Goal: Information Seeking & Learning: Learn about a topic

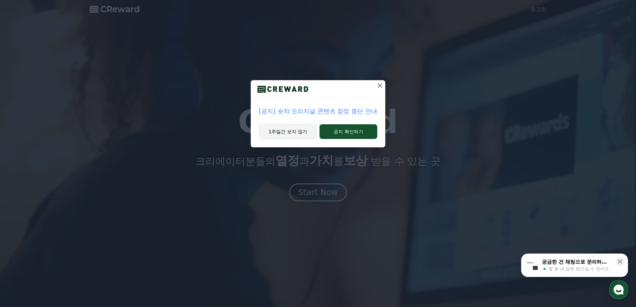
click at [305, 126] on button "1주일간 보지 않기" at bounding box center [288, 131] width 58 height 15
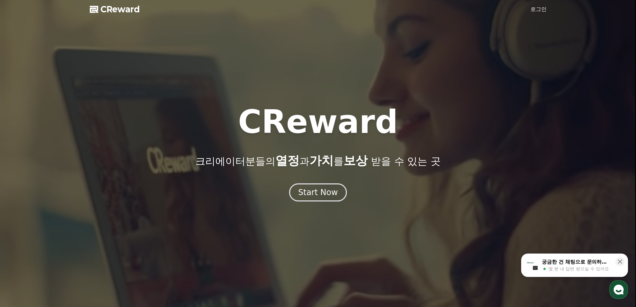
click at [531, 11] on link "로그인" at bounding box center [538, 9] width 16 height 8
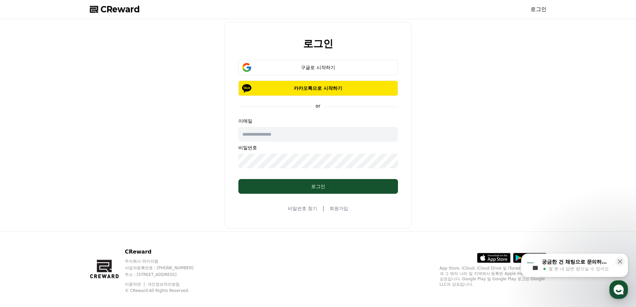
click at [279, 137] on input "text" at bounding box center [317, 134] width 159 height 15
drag, startPoint x: 490, startPoint y: 69, endPoint x: 475, endPoint y: 42, distance: 30.6
click at [483, 55] on div "로그인 구글로 시작하기 카카오톡으로 시작하기 or 이메일 비밀번호 로그인 비밀번호 찾기 | 회원가입" at bounding box center [318, 125] width 462 height 207
click at [294, 68] on div "구글로 시작하기" at bounding box center [318, 67] width 140 height 7
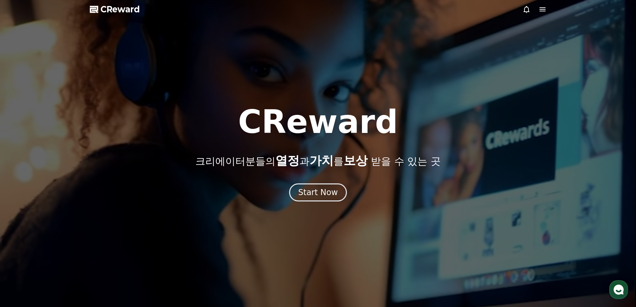
click at [123, 5] on span "CReward" at bounding box center [119, 9] width 39 height 11
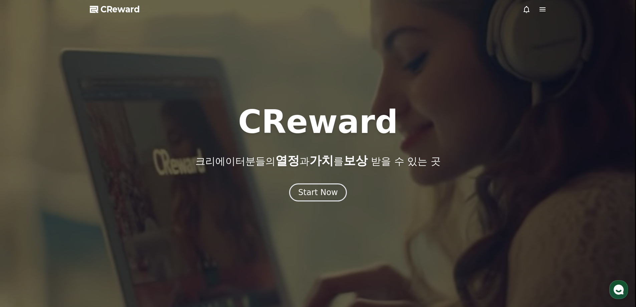
click at [543, 10] on icon at bounding box center [542, 9] width 8 height 8
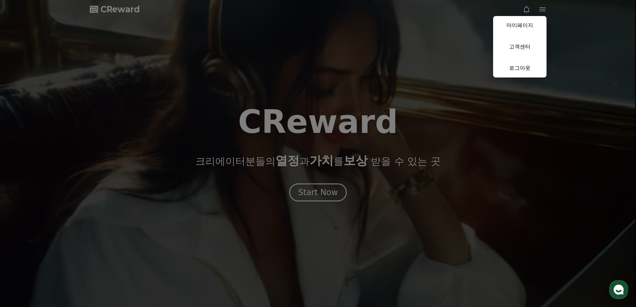
click at [377, 59] on button "close" at bounding box center [318, 153] width 636 height 307
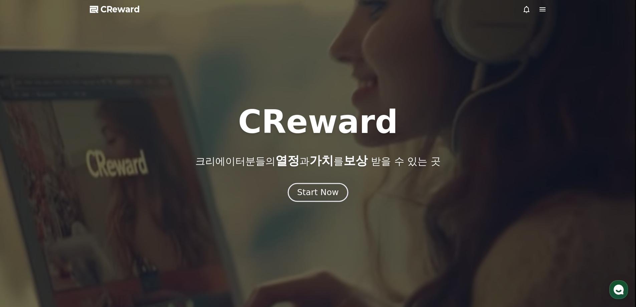
click at [318, 192] on div "Start Now" at bounding box center [317, 191] width 41 height 11
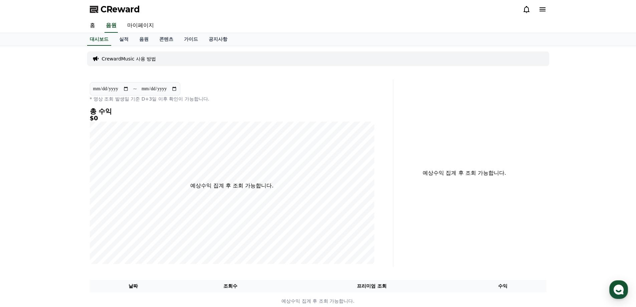
drag, startPoint x: 138, startPoint y: 116, endPoint x: 123, endPoint y: 80, distance: 39.0
click at [138, 117] on h5 "$0" at bounding box center [232, 118] width 284 height 7
click at [128, 25] on link "마이페이지" at bounding box center [140, 26] width 37 height 14
select select "**********"
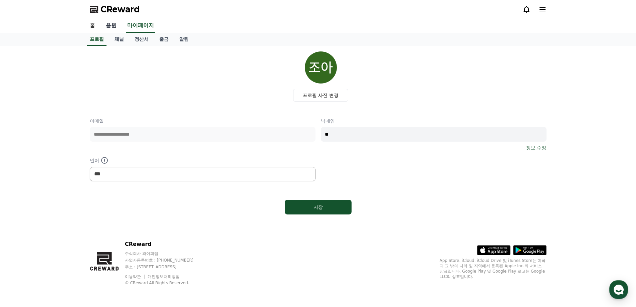
click at [118, 27] on link "음원" at bounding box center [110, 26] width 21 height 14
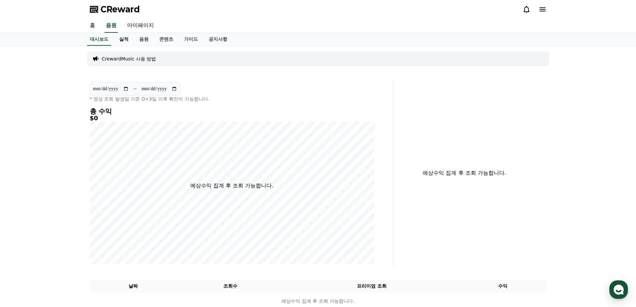
click at [126, 39] on link "실적" at bounding box center [124, 39] width 20 height 13
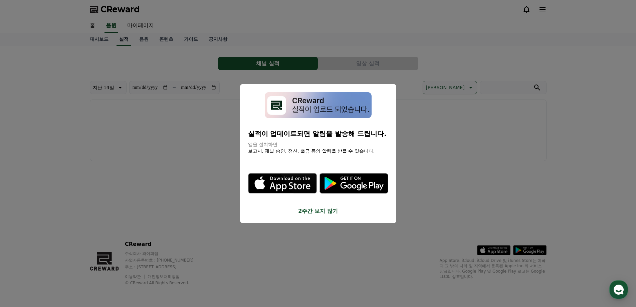
drag, startPoint x: 131, startPoint y: 39, endPoint x: 142, endPoint y: 40, distance: 11.7
click at [135, 39] on button "close modal" at bounding box center [318, 153] width 636 height 307
click at [142, 40] on link "음원" at bounding box center [144, 39] width 20 height 13
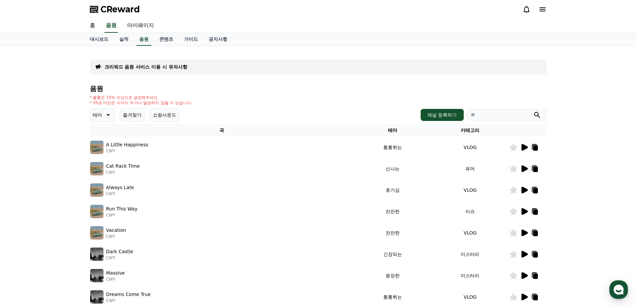
click at [522, 150] on icon at bounding box center [524, 147] width 6 height 7
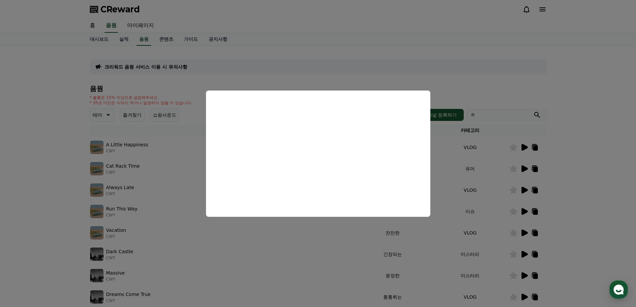
click at [459, 188] on button "close modal" at bounding box center [318, 153] width 636 height 307
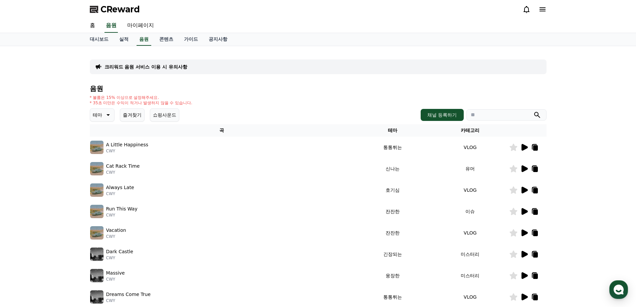
click at [106, 116] on icon at bounding box center [107, 115] width 8 height 8
click at [105, 159] on button "분위기있는" at bounding box center [105, 156] width 29 height 15
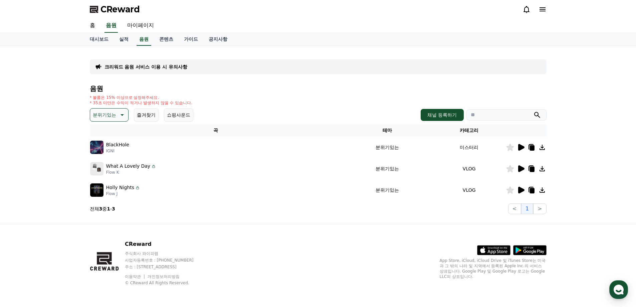
click at [521, 173] on td at bounding box center [525, 168] width 41 height 21
click at [521, 170] on icon at bounding box center [521, 168] width 6 height 7
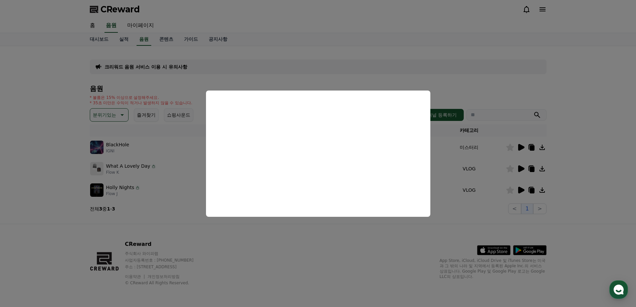
click at [521, 190] on button "close modal" at bounding box center [318, 153] width 636 height 307
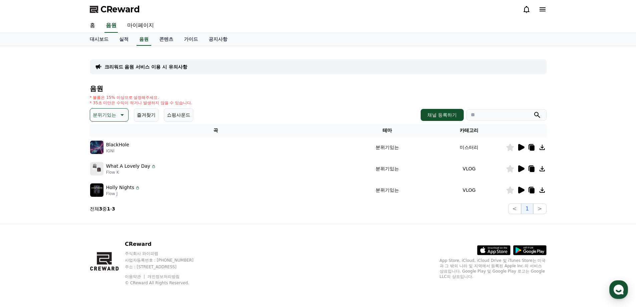
click at [521, 190] on icon at bounding box center [521, 189] width 6 height 7
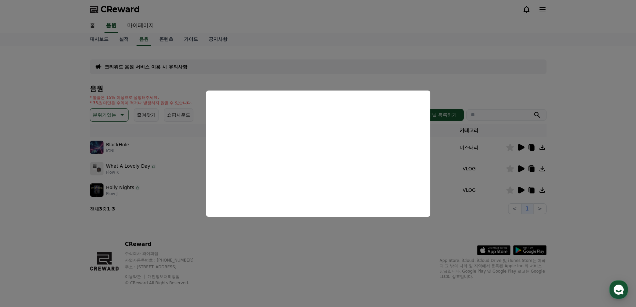
click at [11, 148] on button "close modal" at bounding box center [318, 153] width 636 height 307
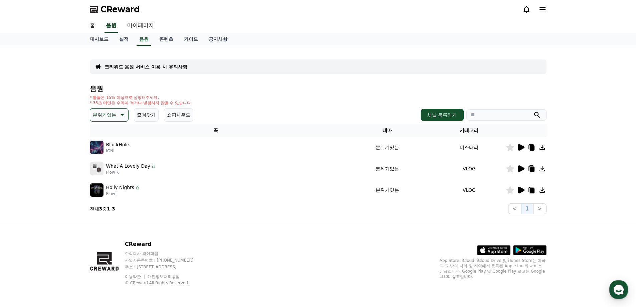
click at [57, 129] on div "크리워드 음원 서비스 이용 시 유의사항 음원 * 볼륨은 15% 이상으로 설정해주세요. * 35초 미만은 수익이 적거나 발생하지 않을 수 있습니…" at bounding box center [318, 134] width 636 height 177
click at [118, 114] on icon at bounding box center [121, 115] width 8 height 8
click at [109, 170] on button "긴장되는" at bounding box center [103, 169] width 24 height 15
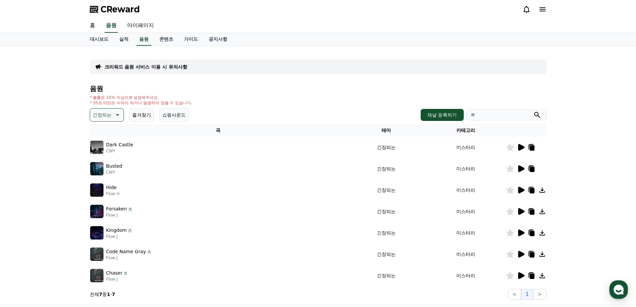
scroll to position [56, 0]
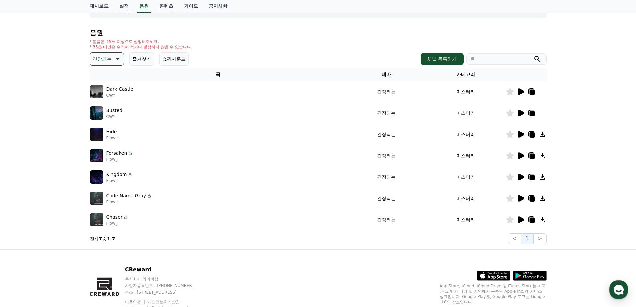
click at [92, 197] on img at bounding box center [96, 197] width 13 height 13
click at [518, 203] on td at bounding box center [525, 197] width 41 height 21
click at [518, 197] on icon at bounding box center [521, 198] width 6 height 7
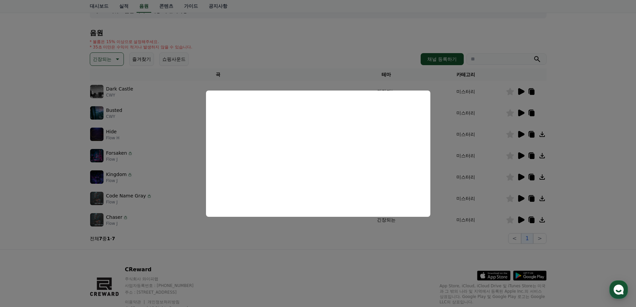
click at [334, 242] on button "close modal" at bounding box center [318, 153] width 636 height 307
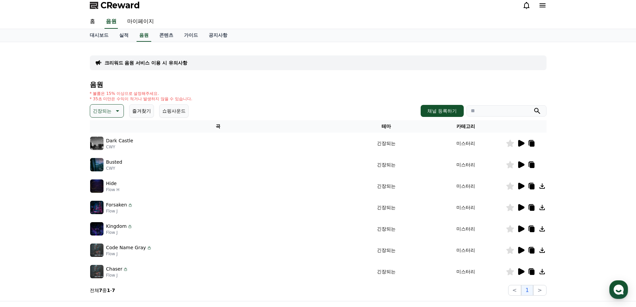
scroll to position [0, 0]
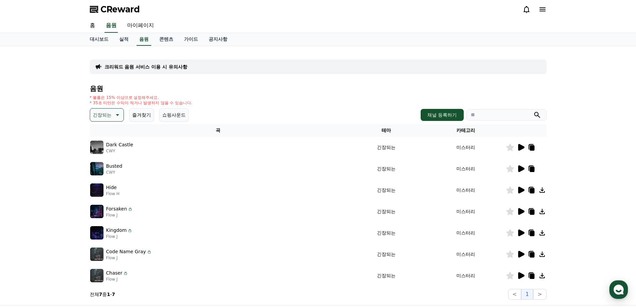
click at [178, 118] on button "쇼핑사운드" at bounding box center [173, 114] width 29 height 13
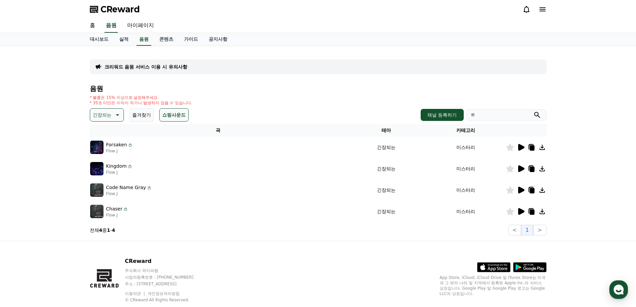
click at [177, 115] on button "쇼핑사운드" at bounding box center [173, 114] width 29 height 13
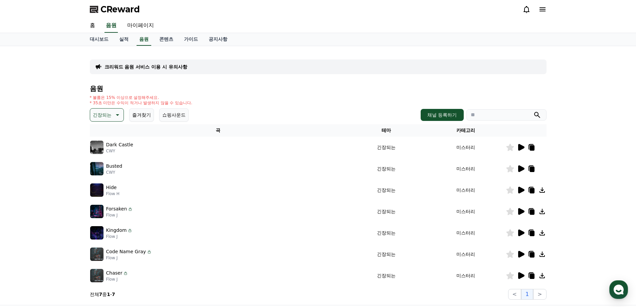
click at [121, 116] on button "긴장되는" at bounding box center [107, 114] width 34 height 13
click at [250, 94] on div "음원 * 볼륨은 15% 이상으로 설정해주세요. * 35초 미만은 수익이 적거나 발생하지 않을 수 있습니다. 긴장되는 테마 전체 환상적인 호기심…" at bounding box center [318, 192] width 456 height 215
click at [162, 32] on div "홈 음원 마이페이지" at bounding box center [317, 26] width 467 height 14
click at [163, 38] on link "콘텐츠" at bounding box center [166, 39] width 25 height 13
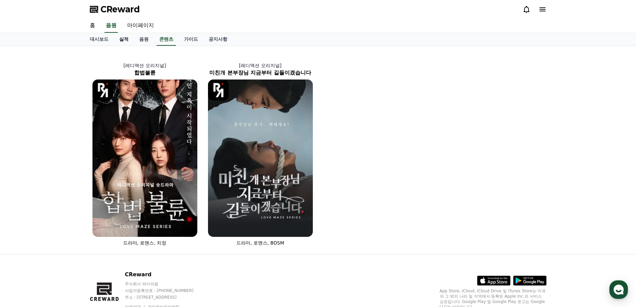
click at [127, 40] on link "실적" at bounding box center [124, 39] width 20 height 13
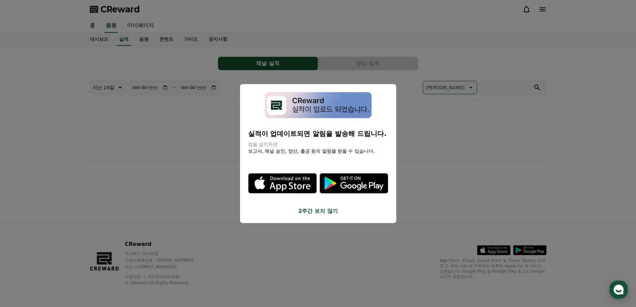
click at [148, 146] on button "close modal" at bounding box center [318, 153] width 636 height 307
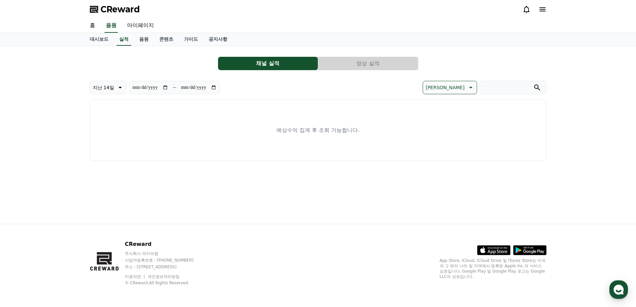
click at [354, 70] on div "**********" at bounding box center [318, 105] width 456 height 109
click at [91, 37] on link "대시보드" at bounding box center [98, 39] width 29 height 13
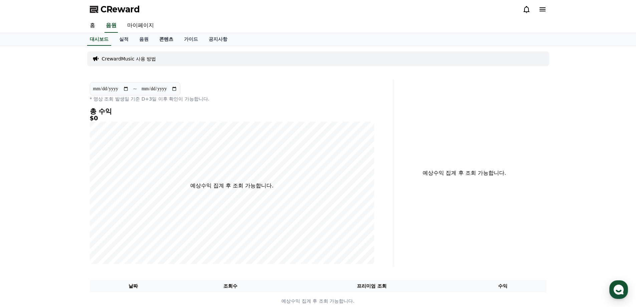
click at [169, 40] on link "콘텐츠" at bounding box center [166, 39] width 25 height 13
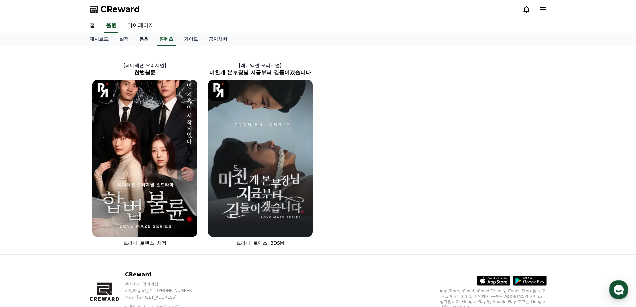
click at [140, 41] on link "음원" at bounding box center [144, 39] width 20 height 13
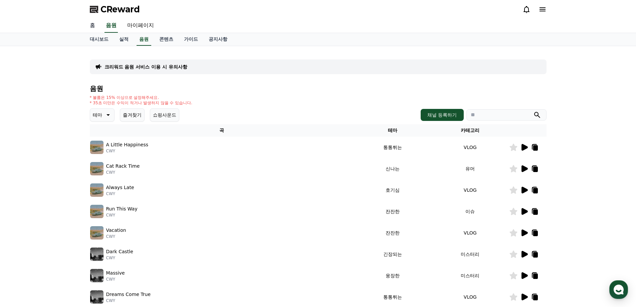
click at [92, 27] on link "홈" at bounding box center [92, 26] width 16 height 14
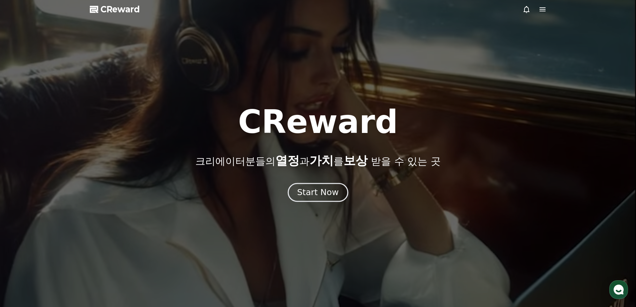
click at [308, 199] on button "Start Now" at bounding box center [318, 191] width 60 height 19
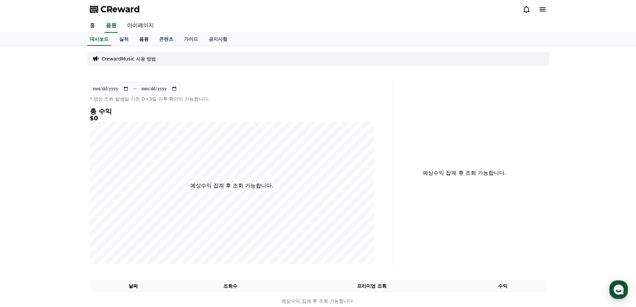
click at [145, 43] on link "음원" at bounding box center [144, 39] width 20 height 13
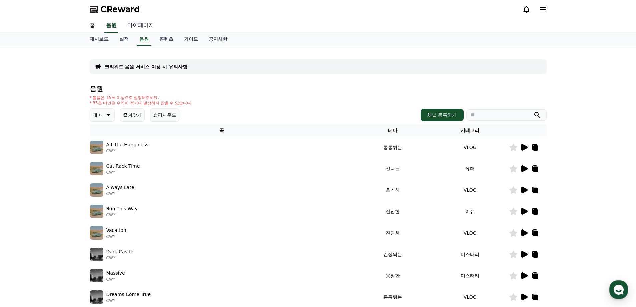
click at [152, 25] on link "마이페이지" at bounding box center [140, 26] width 37 height 14
select select "**********"
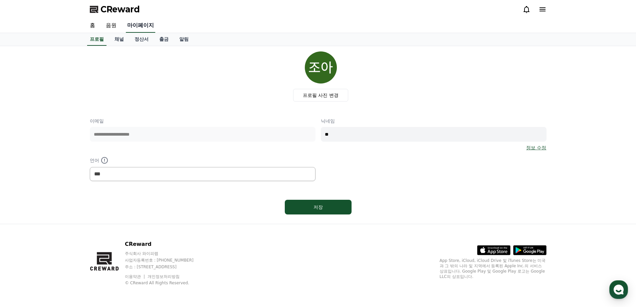
click at [126, 29] on link "마이페이지" at bounding box center [140, 26] width 29 height 14
click at [121, 40] on link "채널" at bounding box center [119, 39] width 20 height 13
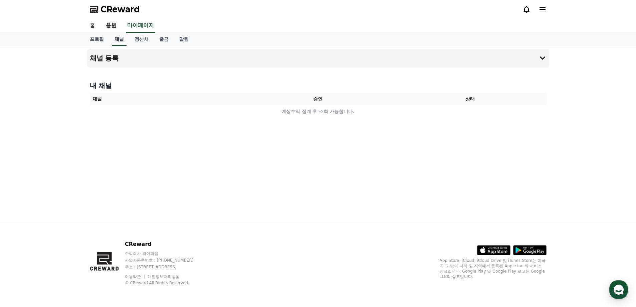
click at [125, 38] on link "채널" at bounding box center [119, 39] width 15 height 13
click at [118, 26] on link "음원" at bounding box center [110, 26] width 21 height 14
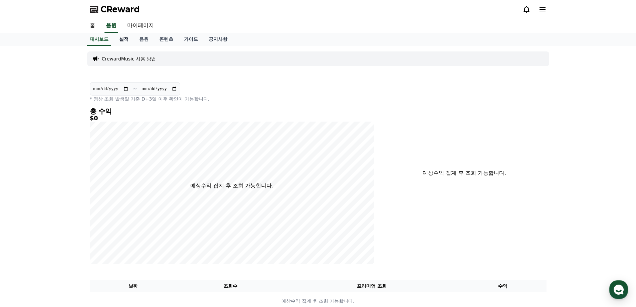
click at [127, 40] on link "실적" at bounding box center [124, 39] width 20 height 13
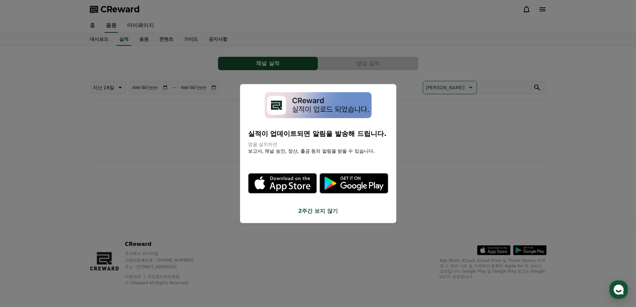
click at [148, 86] on button "close modal" at bounding box center [318, 153] width 636 height 307
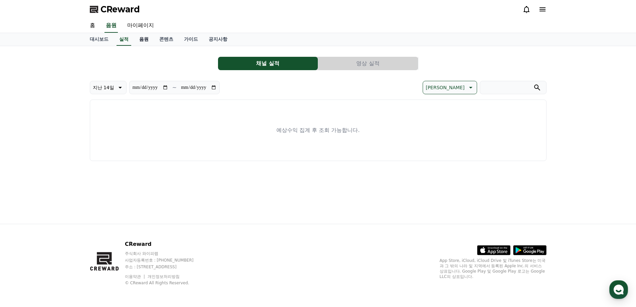
click at [144, 41] on link "음원" at bounding box center [144, 39] width 20 height 13
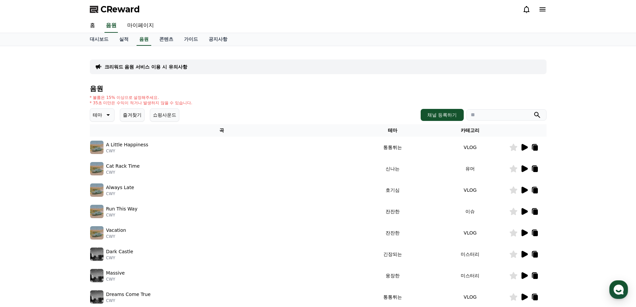
click at [104, 112] on icon at bounding box center [107, 115] width 8 height 8
drag, startPoint x: 105, startPoint y: 148, endPoint x: 105, endPoint y: 168, distance: 20.7
click at [105, 168] on div "전체 환상적인 호기심 어두운 밝은 통통튀는 신나는 반전 웅장한 드라마틱 즐거움 분위기있는 EDM 그루브 슬픈 잔잔한 귀여운 감동적인 긴장되는 …" at bounding box center [105, 297] width 29 height 344
click at [105, 168] on button "호기심" at bounding box center [100, 167] width 19 height 15
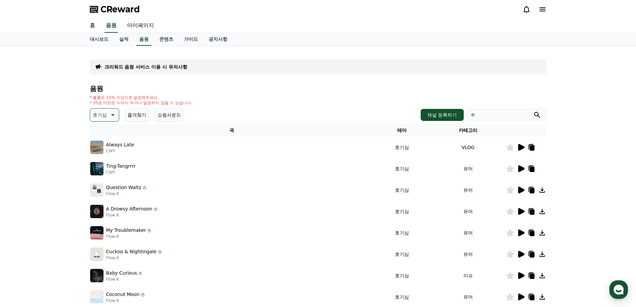
click at [518, 148] on icon at bounding box center [521, 147] width 6 height 7
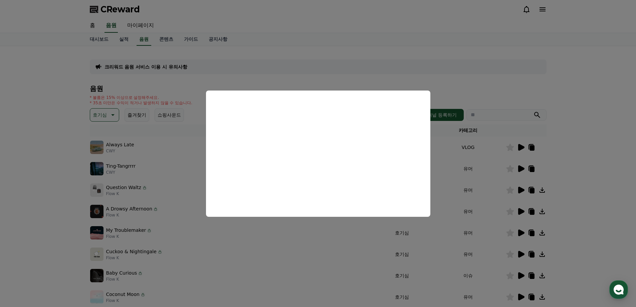
click at [518, 182] on button "close modal" at bounding box center [318, 153] width 636 height 307
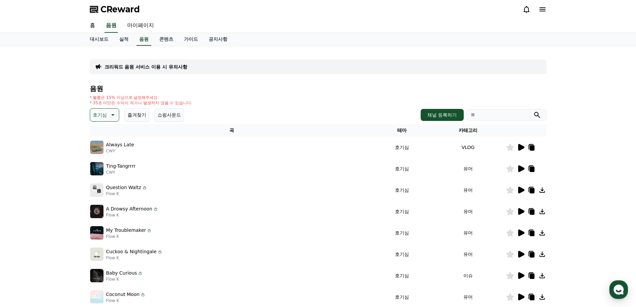
click at [518, 187] on icon at bounding box center [521, 189] width 6 height 7
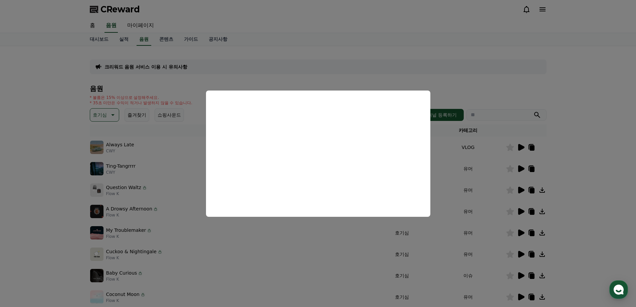
click at [311, 262] on button "close modal" at bounding box center [318, 153] width 636 height 307
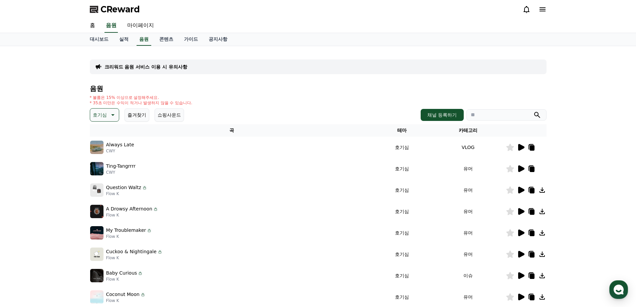
click at [521, 212] on icon at bounding box center [521, 211] width 6 height 7
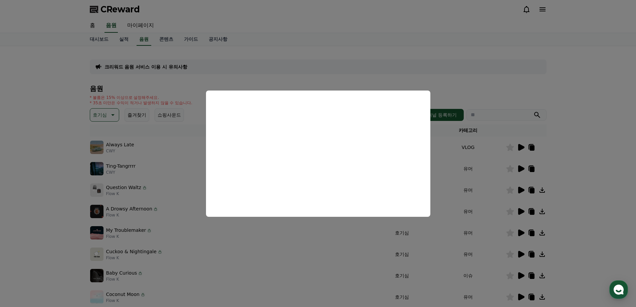
click at [516, 232] on button "close modal" at bounding box center [318, 153] width 636 height 307
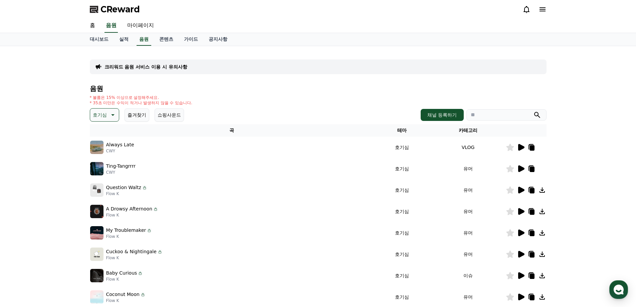
click at [516, 232] on icon at bounding box center [520, 233] width 8 height 8
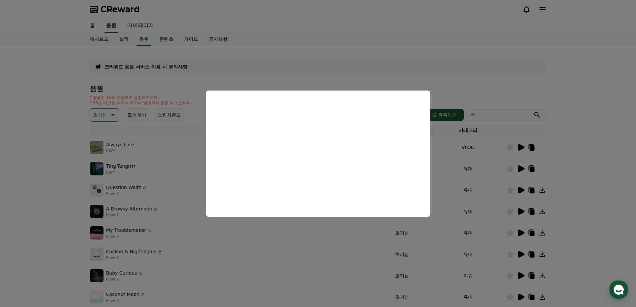
drag, startPoint x: 481, startPoint y: 253, endPoint x: 518, endPoint y: 253, distance: 37.4
click at [482, 253] on button "close modal" at bounding box center [318, 153] width 636 height 307
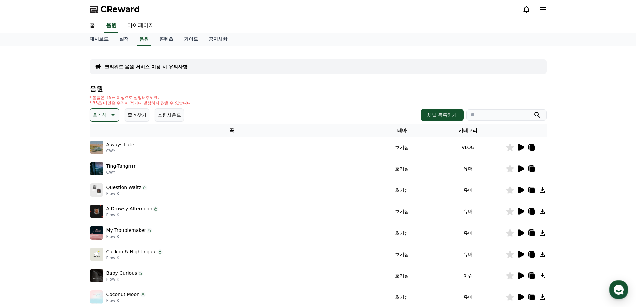
click at [518, 254] on icon at bounding box center [521, 254] width 6 height 7
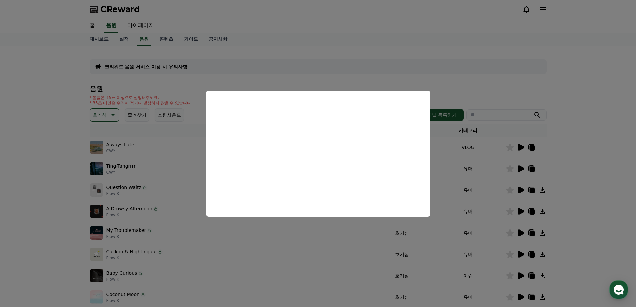
click at [321, 261] on button "close modal" at bounding box center [318, 153] width 636 height 307
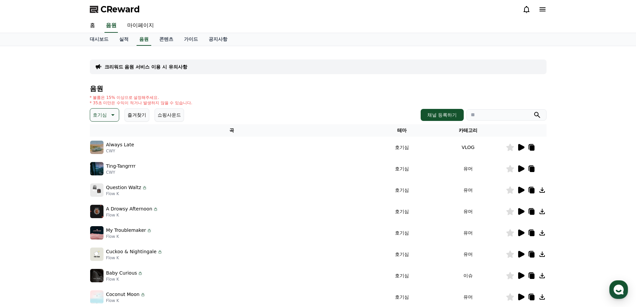
click at [522, 275] on icon at bounding box center [521, 275] width 6 height 7
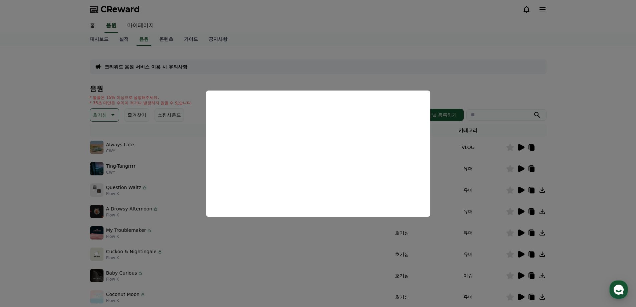
click at [312, 270] on button "close modal" at bounding box center [318, 153] width 636 height 307
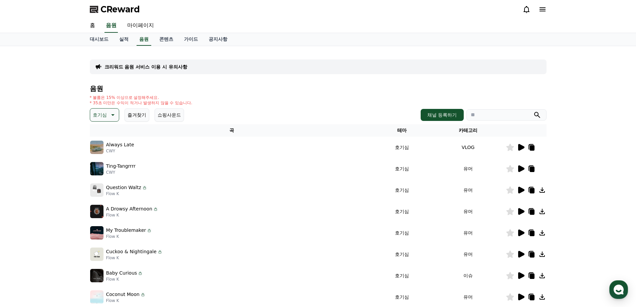
click at [521, 298] on icon at bounding box center [521, 296] width 6 height 7
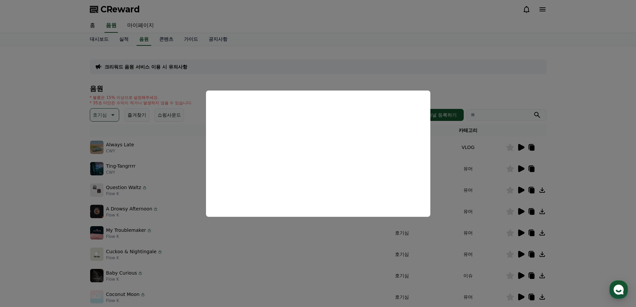
click at [307, 266] on button "close modal" at bounding box center [318, 153] width 636 height 307
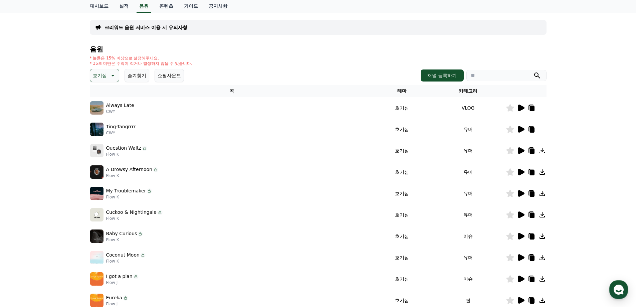
scroll to position [56, 0]
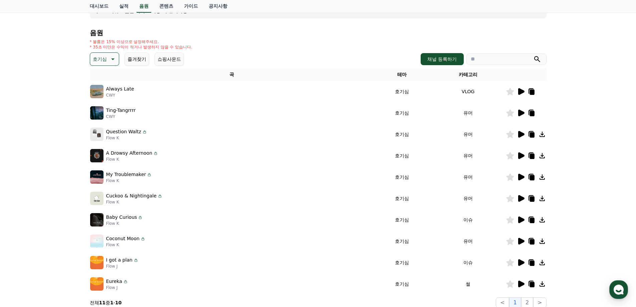
click at [518, 266] on icon at bounding box center [520, 262] width 8 height 8
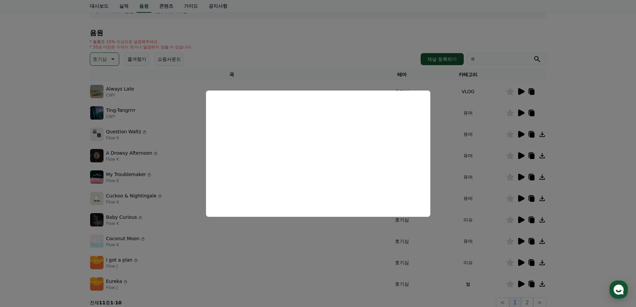
click at [518, 282] on button "close modal" at bounding box center [318, 153] width 636 height 307
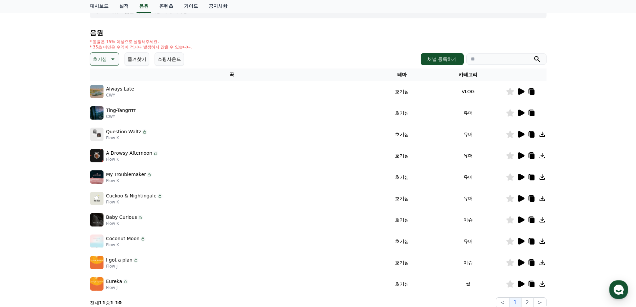
click at [521, 282] on icon at bounding box center [521, 283] width 6 height 7
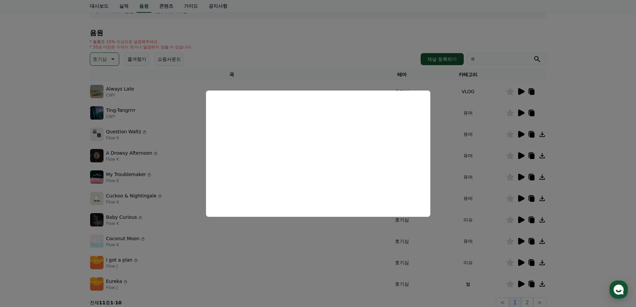
click at [295, 259] on button "close modal" at bounding box center [318, 153] width 636 height 307
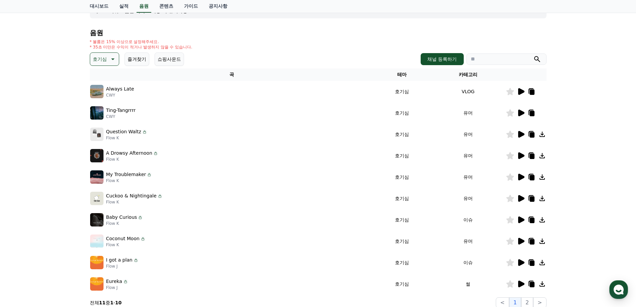
click at [491, 55] on input "search" at bounding box center [506, 58] width 80 height 11
type input "*"
click at [533, 55] on button "submit" at bounding box center [537, 59] width 8 height 8
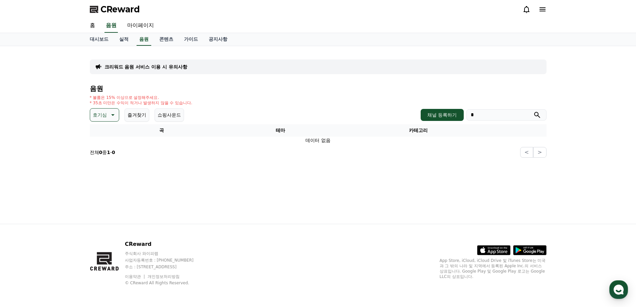
click at [361, 168] on div "크리워드 음원 서비스 이용 시 유의사항 음원 * 볼륨은 15% 이상으로 설정해주세요. * 35초 미만은 수익이 적거나 발생하지 않을 수 있습니…" at bounding box center [317, 134] width 467 height 177
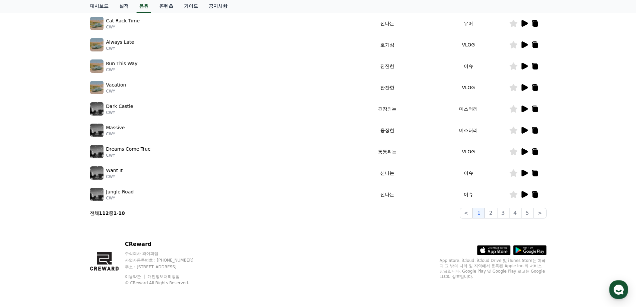
click at [522, 196] on icon at bounding box center [524, 194] width 6 height 7
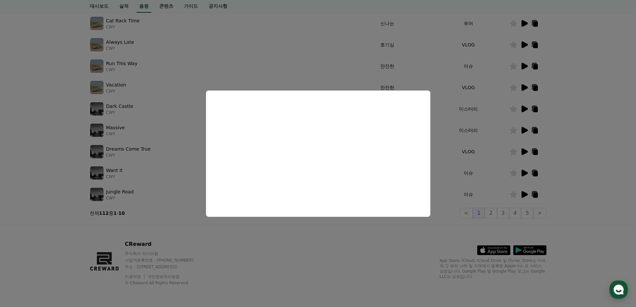
click at [351, 247] on button "close modal" at bounding box center [318, 153] width 636 height 307
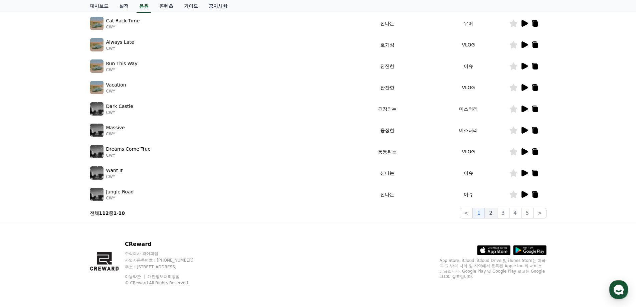
click at [495, 214] on button "2" at bounding box center [490, 213] width 12 height 11
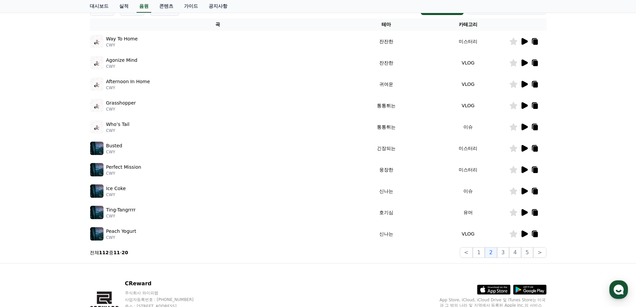
scroll to position [89, 0]
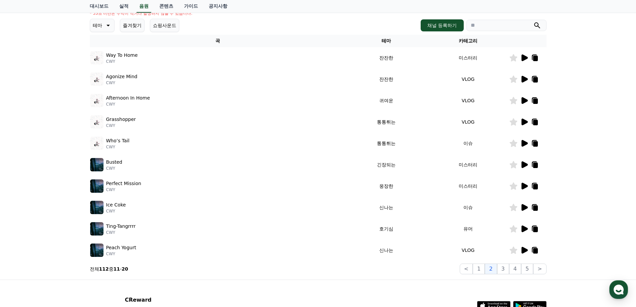
click at [523, 145] on icon at bounding box center [524, 143] width 6 height 7
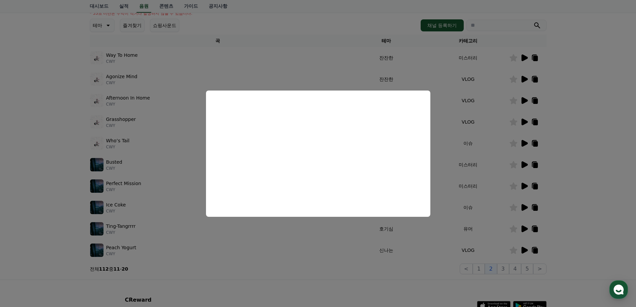
click at [317, 263] on button "close modal" at bounding box center [318, 153] width 636 height 307
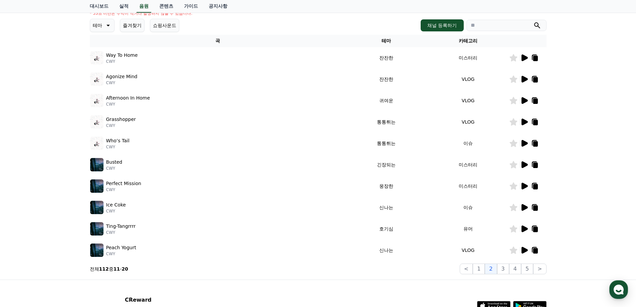
click at [524, 228] on icon at bounding box center [524, 228] width 6 height 7
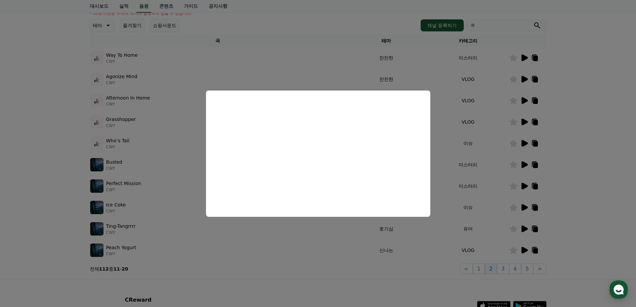
click at [486, 268] on button "close modal" at bounding box center [318, 153] width 636 height 307
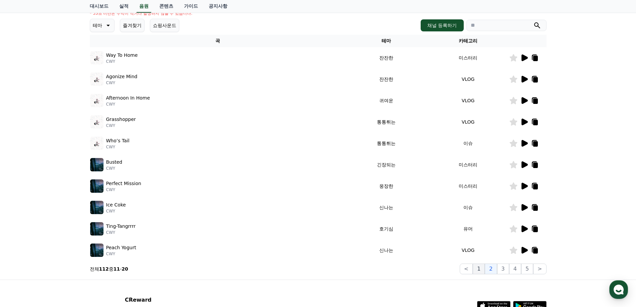
click at [484, 269] on button "1" at bounding box center [478, 268] width 12 height 11
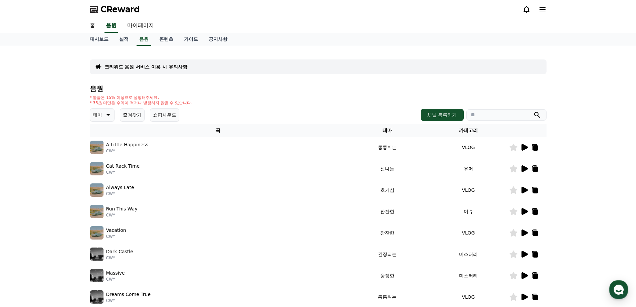
click at [108, 114] on icon at bounding box center [107, 115] width 8 height 8
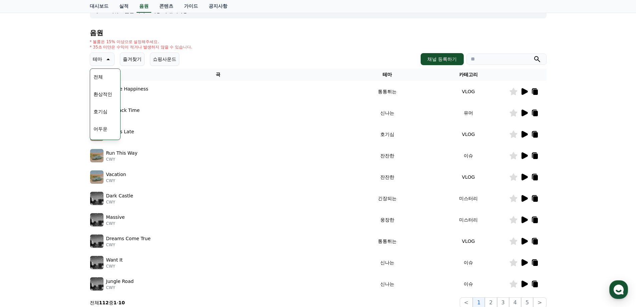
click at [103, 114] on button "호기심" at bounding box center [100, 111] width 19 height 15
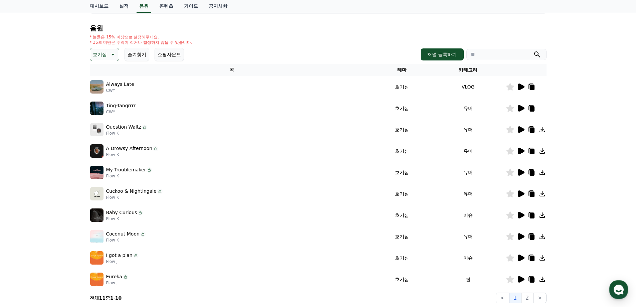
scroll to position [111, 0]
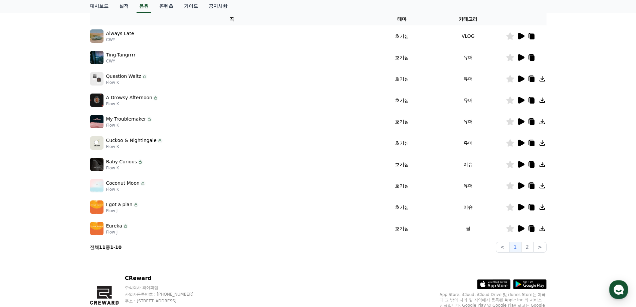
click at [521, 187] on icon at bounding box center [521, 185] width 6 height 7
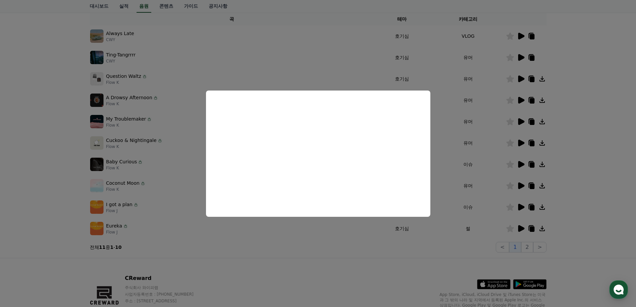
click at [522, 230] on button "close modal" at bounding box center [318, 153] width 636 height 307
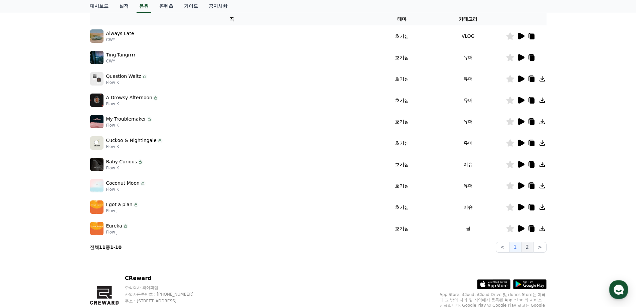
click at [529, 247] on button "2" at bounding box center [527, 247] width 12 height 11
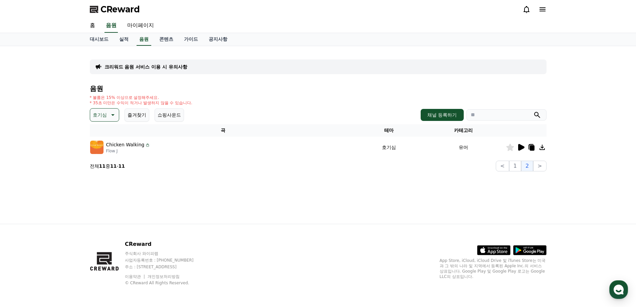
click at [519, 146] on icon at bounding box center [521, 147] width 6 height 7
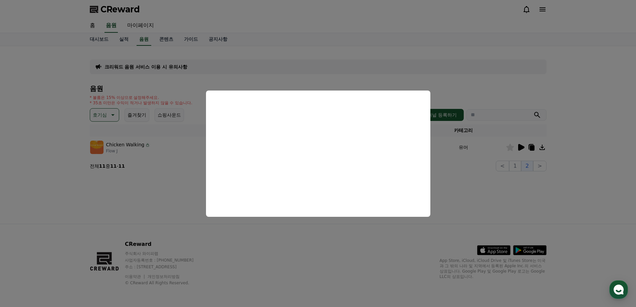
click at [500, 191] on button "close modal" at bounding box center [318, 153] width 636 height 307
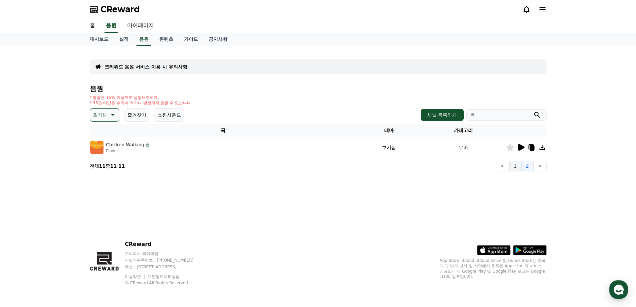
click at [514, 169] on button "1" at bounding box center [515, 165] width 12 height 11
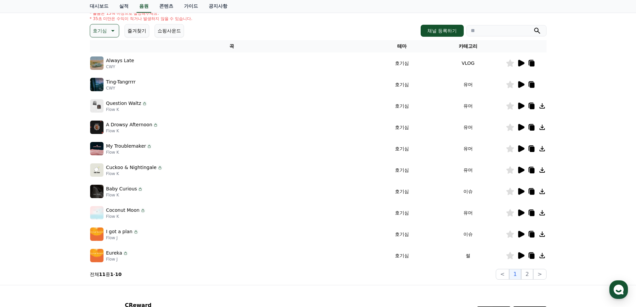
scroll to position [145, 0]
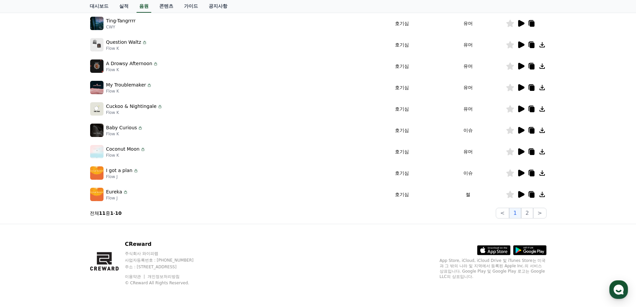
click at [516, 196] on icon at bounding box center [520, 194] width 8 height 8
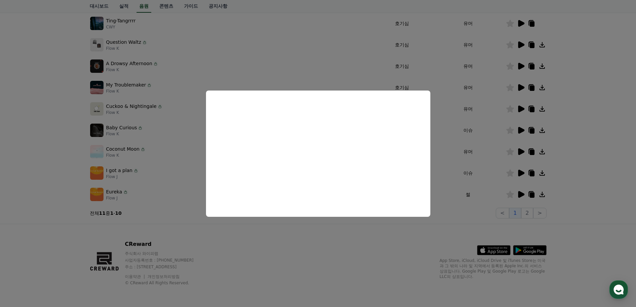
click at [338, 258] on button "close modal" at bounding box center [318, 153] width 636 height 307
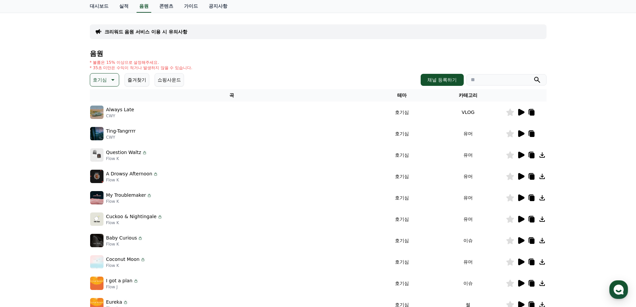
scroll to position [34, 0]
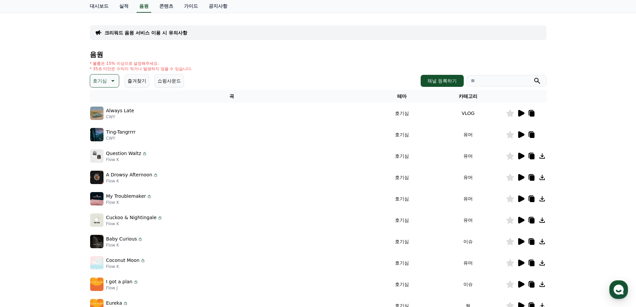
click at [517, 157] on icon at bounding box center [520, 156] width 8 height 8
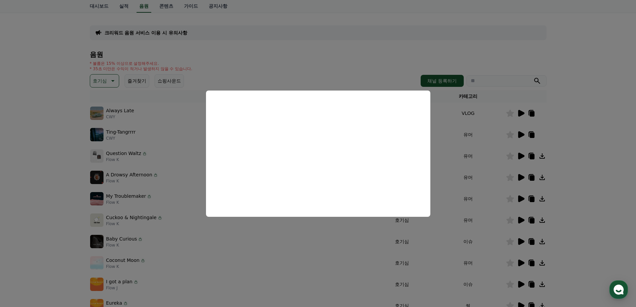
click at [280, 261] on button "close modal" at bounding box center [318, 153] width 636 height 307
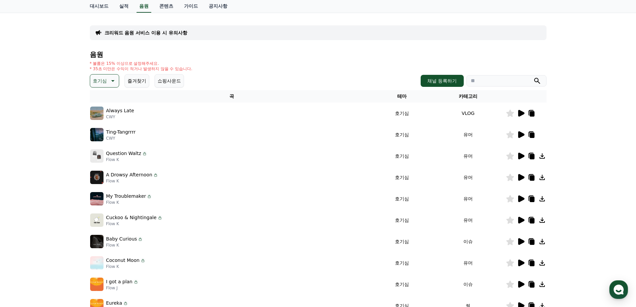
click at [524, 198] on icon at bounding box center [520, 199] width 8 height 8
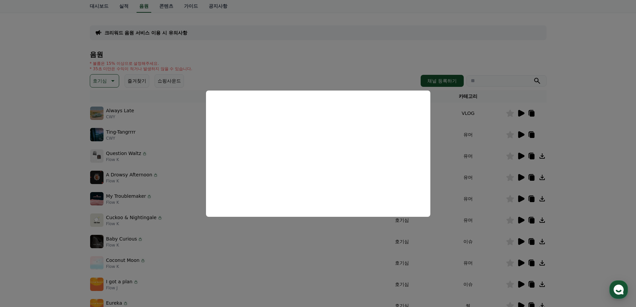
click at [226, 255] on button "close modal" at bounding box center [318, 153] width 636 height 307
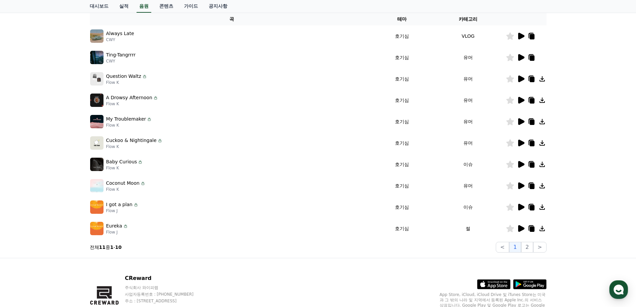
scroll to position [145, 0]
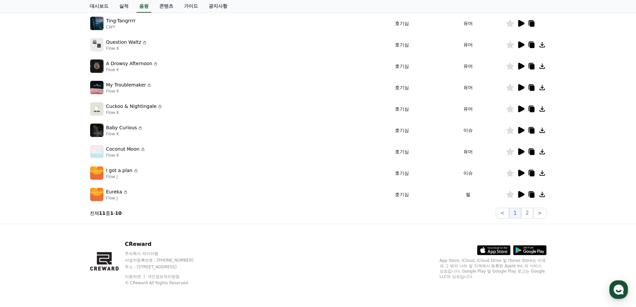
click at [521, 197] on icon at bounding box center [520, 194] width 8 height 8
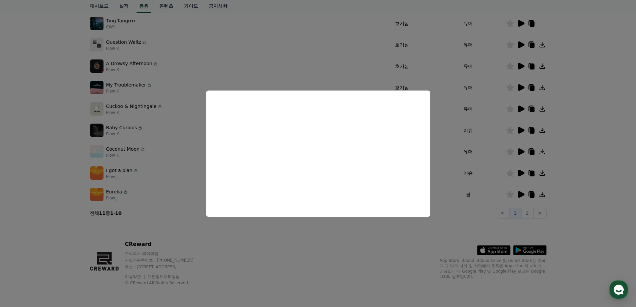
click at [277, 267] on button "close modal" at bounding box center [318, 153] width 636 height 307
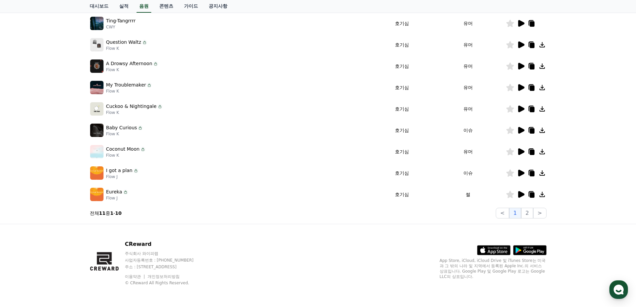
click at [521, 191] on icon at bounding box center [520, 194] width 8 height 8
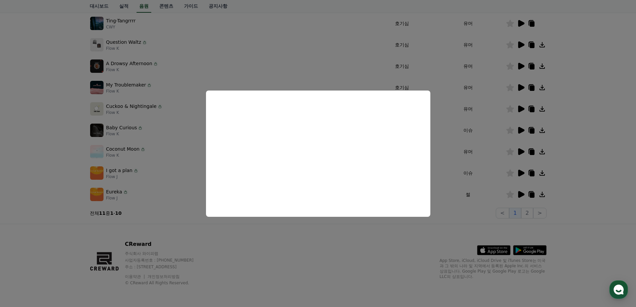
click at [301, 248] on button "close modal" at bounding box center [318, 153] width 636 height 307
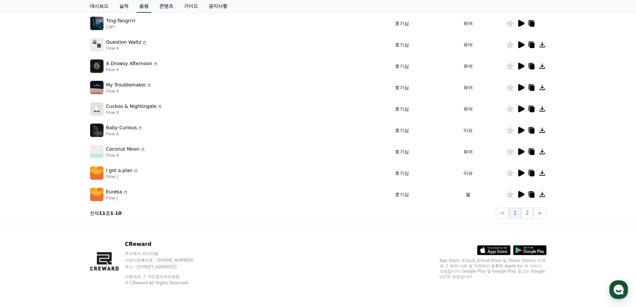
click at [531, 196] on icon at bounding box center [531, 194] width 5 height 5
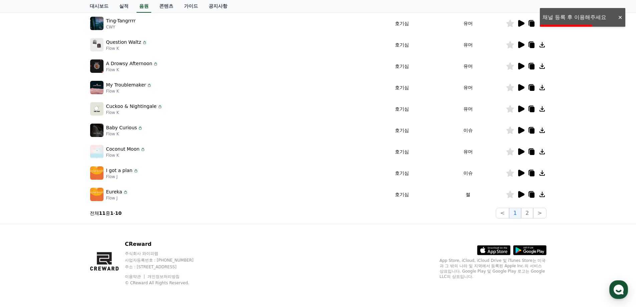
drag, startPoint x: 337, startPoint y: 212, endPoint x: 112, endPoint y: 207, distance: 225.2
click at [322, 212] on section "전체 11 중 1 - 10 < 1 2 >" at bounding box center [318, 213] width 456 height 11
click at [105, 193] on div "Eureka Flow J" at bounding box center [231, 193] width 283 height 13
click at [290, 217] on section "전체 11 중 1 - 10 < 1 2 >" at bounding box center [318, 213] width 456 height 11
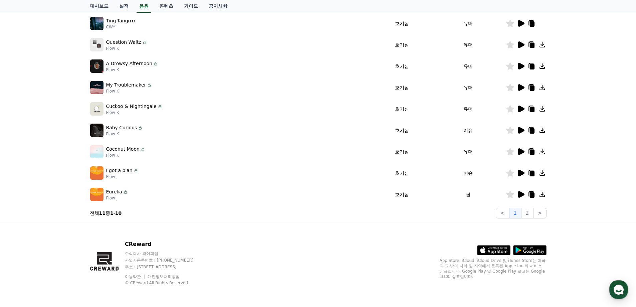
drag, startPoint x: 106, startPoint y: 191, endPoint x: 122, endPoint y: 192, distance: 16.4
click at [122, 192] on div "Eureka" at bounding box center [117, 191] width 22 height 7
copy div "Eureka"
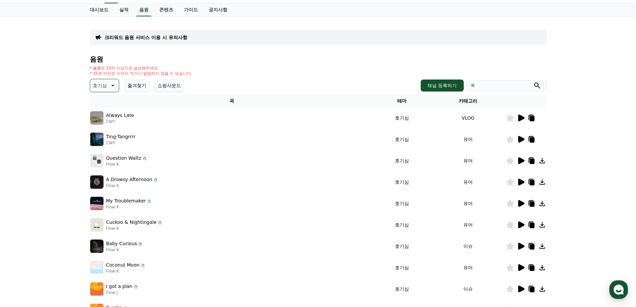
scroll to position [0, 0]
